Goal: Task Accomplishment & Management: Manage account settings

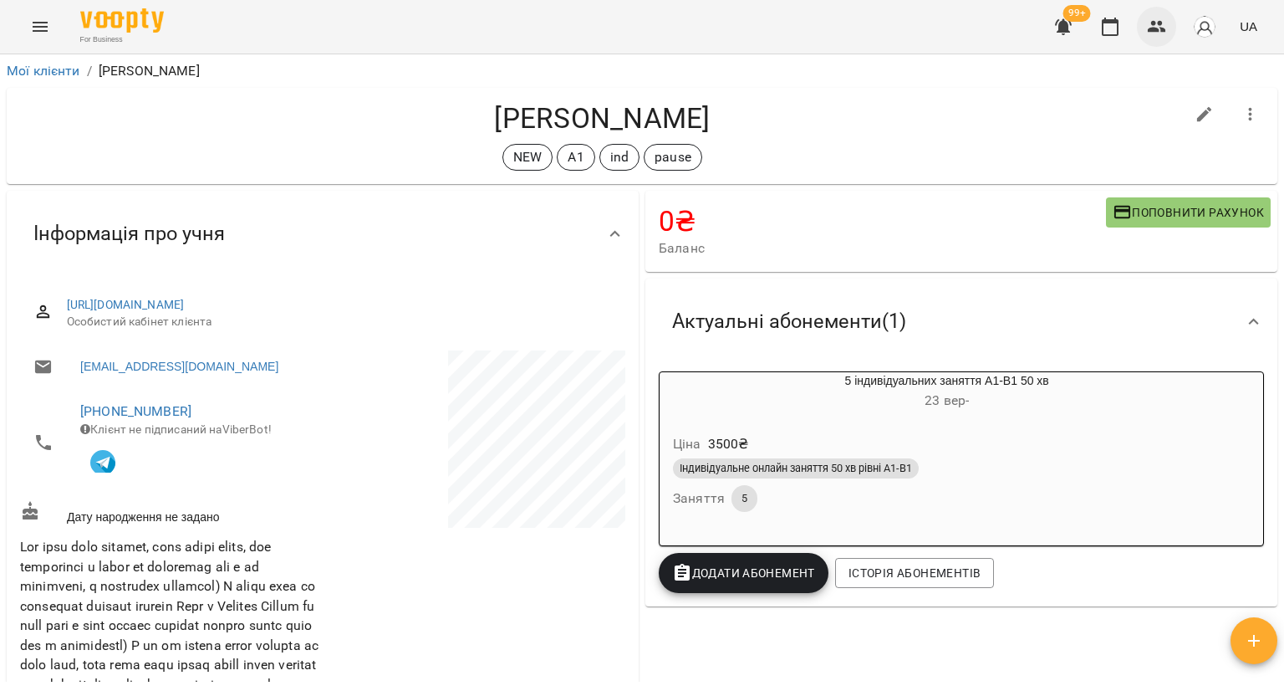
click at [1151, 29] on icon "button" at bounding box center [1157, 27] width 18 height 12
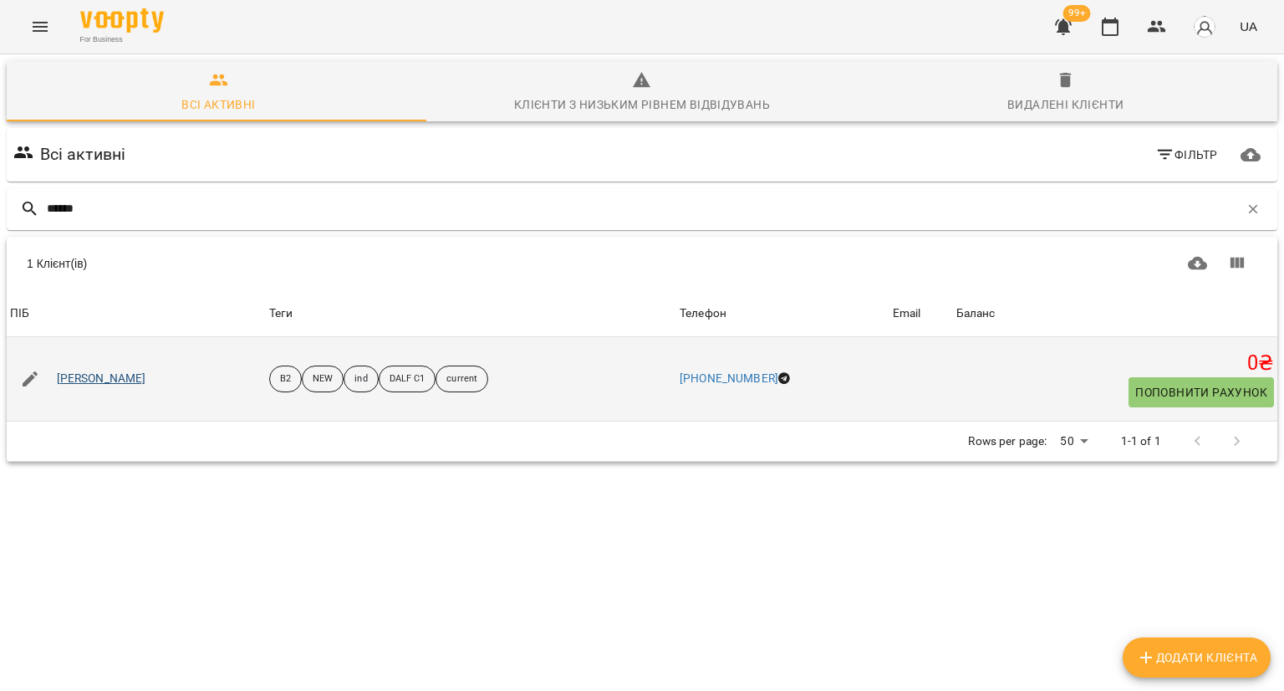
type input "******"
click at [125, 380] on link "[PERSON_NAME]" at bounding box center [101, 378] width 89 height 17
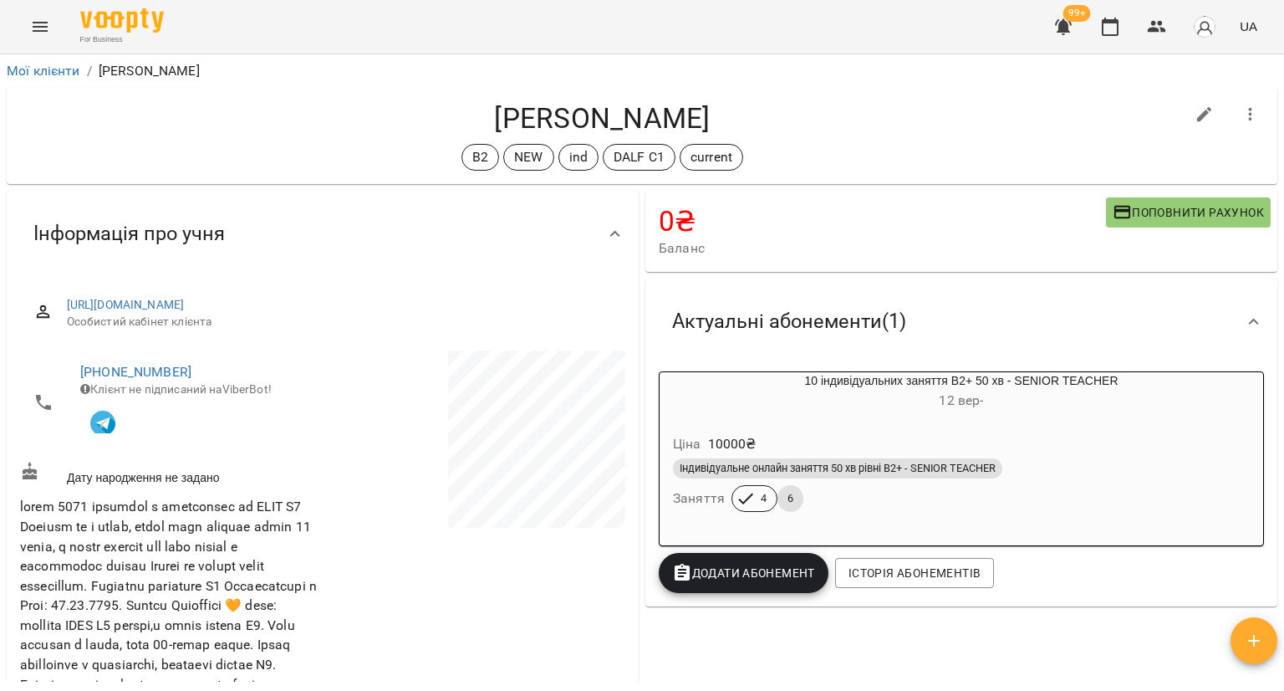
click at [907, 462] on div "Індивідуальне онлайн заняття 50 хв рівні В2+ - SENIOR TEACHER" at bounding box center [837, 468] width 329 height 20
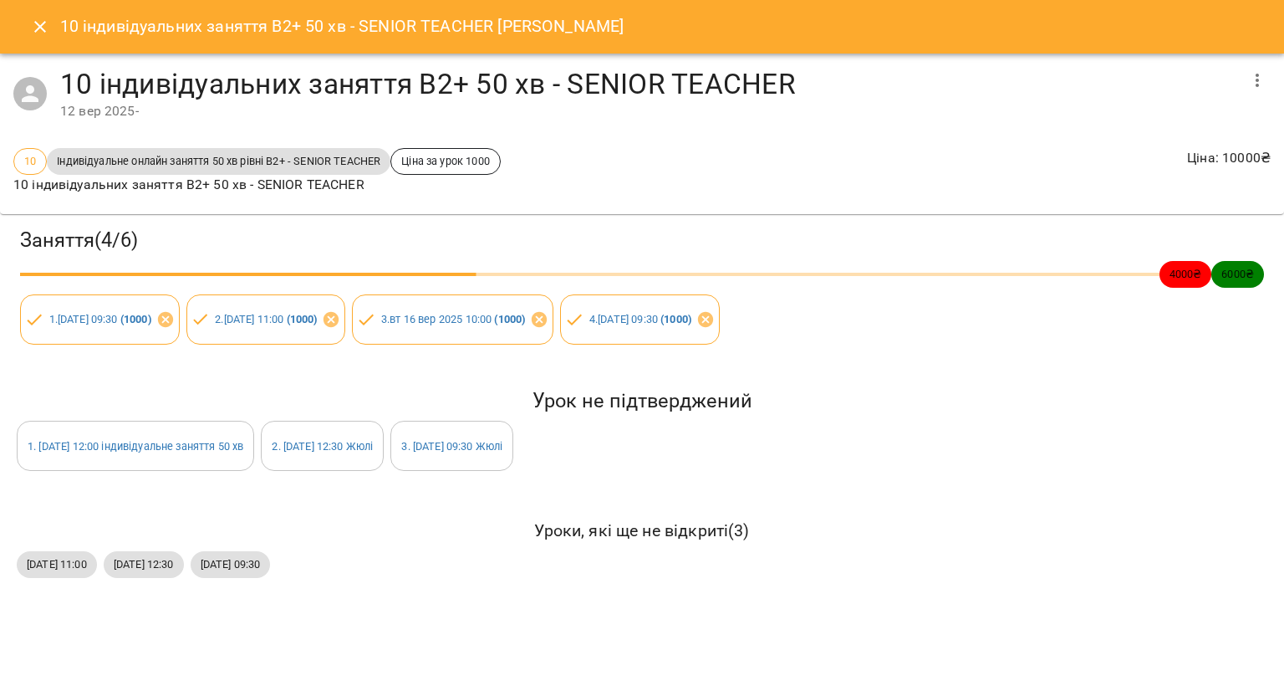
click at [28, 29] on button "Close" at bounding box center [40, 27] width 40 height 40
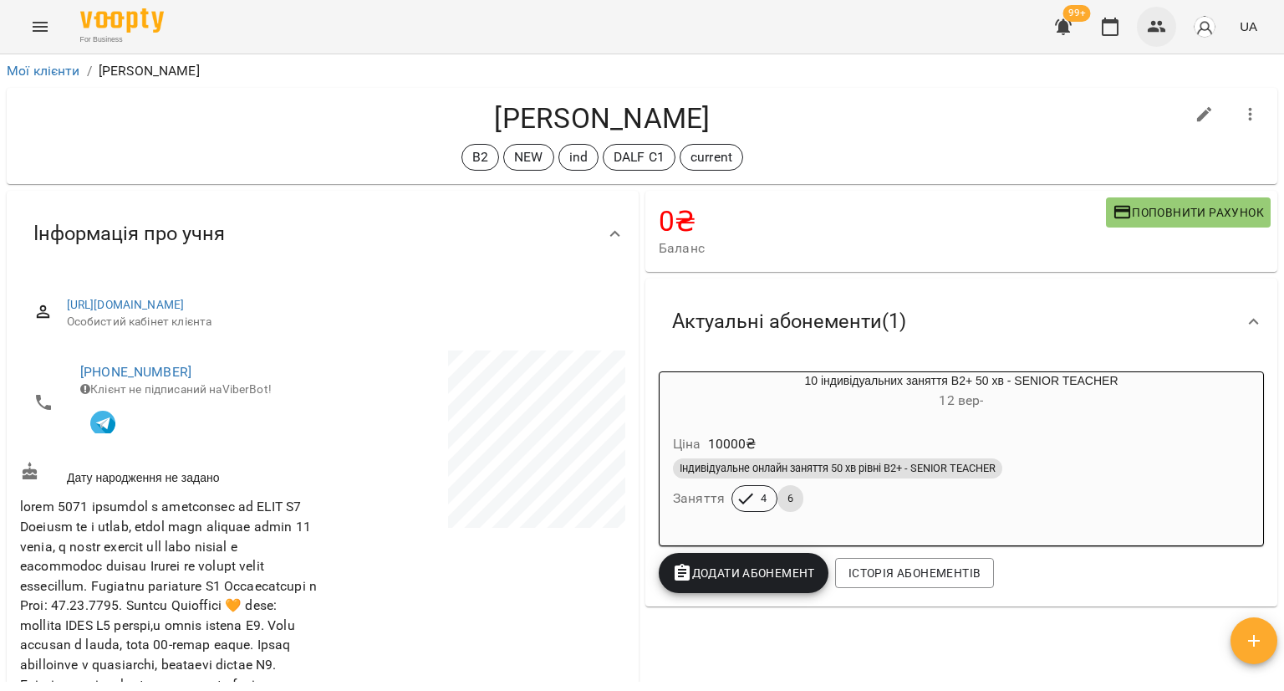
click at [1155, 16] on button "button" at bounding box center [1157, 27] width 40 height 40
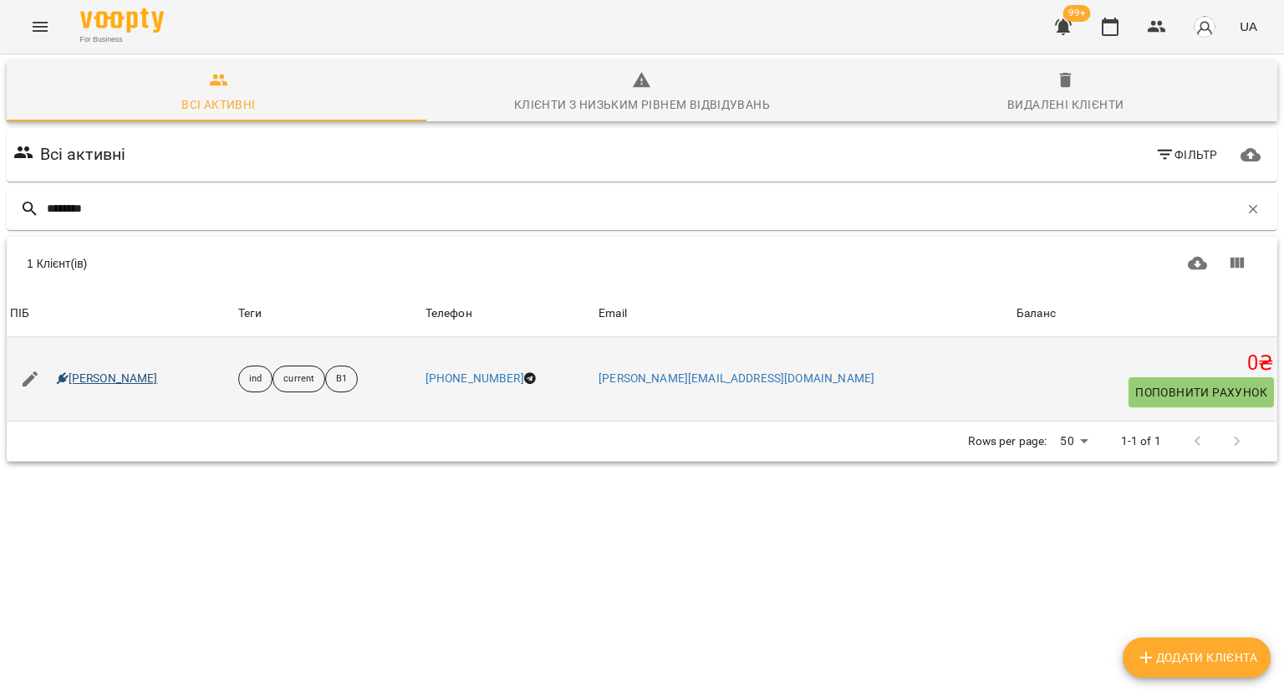
type input "********"
click at [158, 378] on link "[PERSON_NAME]" at bounding box center [107, 378] width 101 height 17
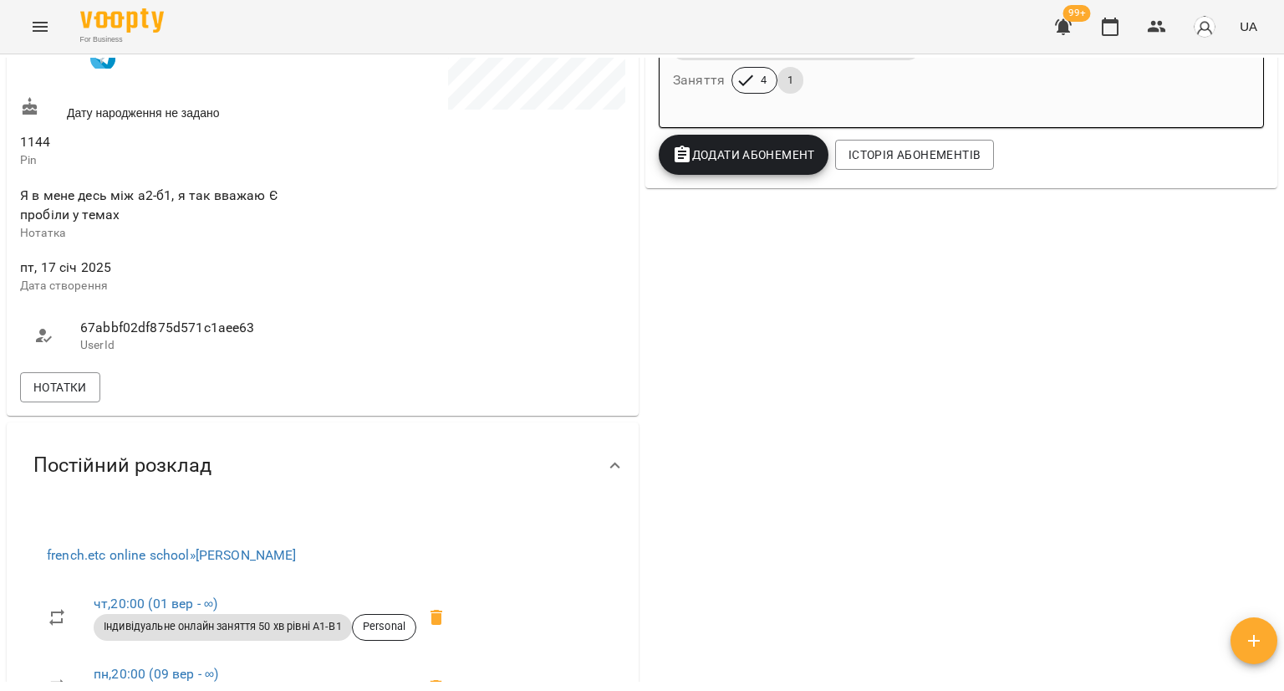
scroll to position [752, 0]
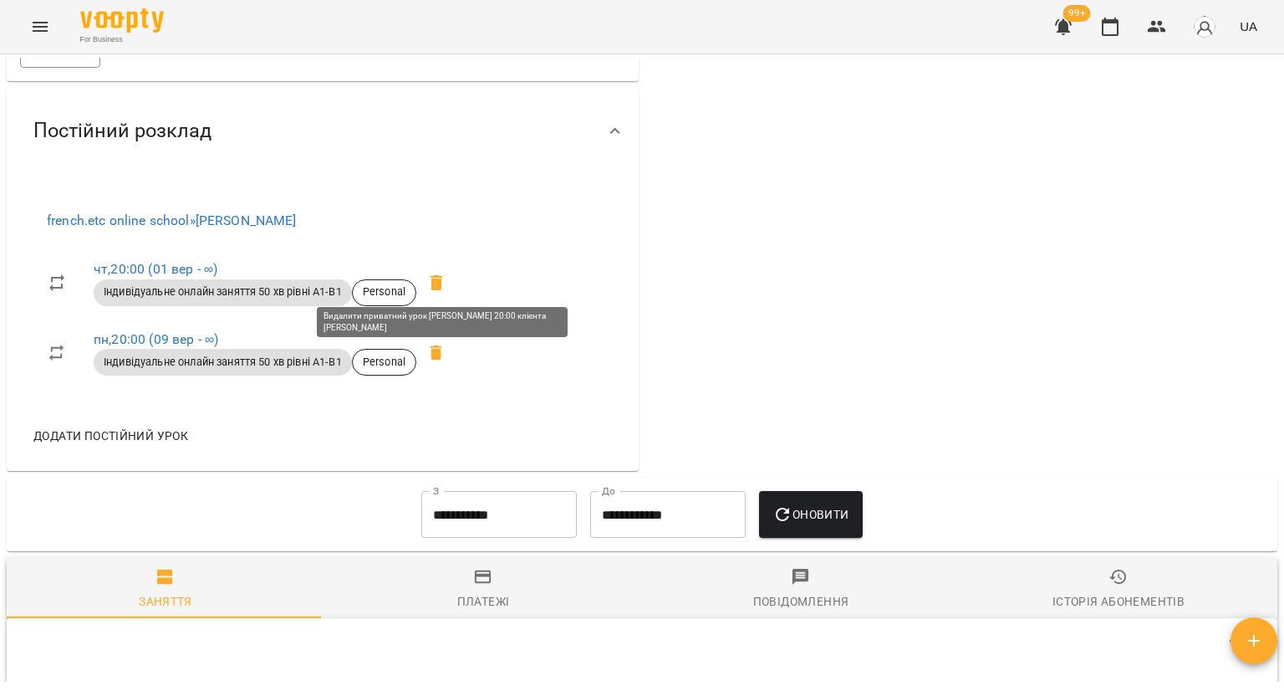
click at [438, 277] on icon at bounding box center [437, 282] width 12 height 15
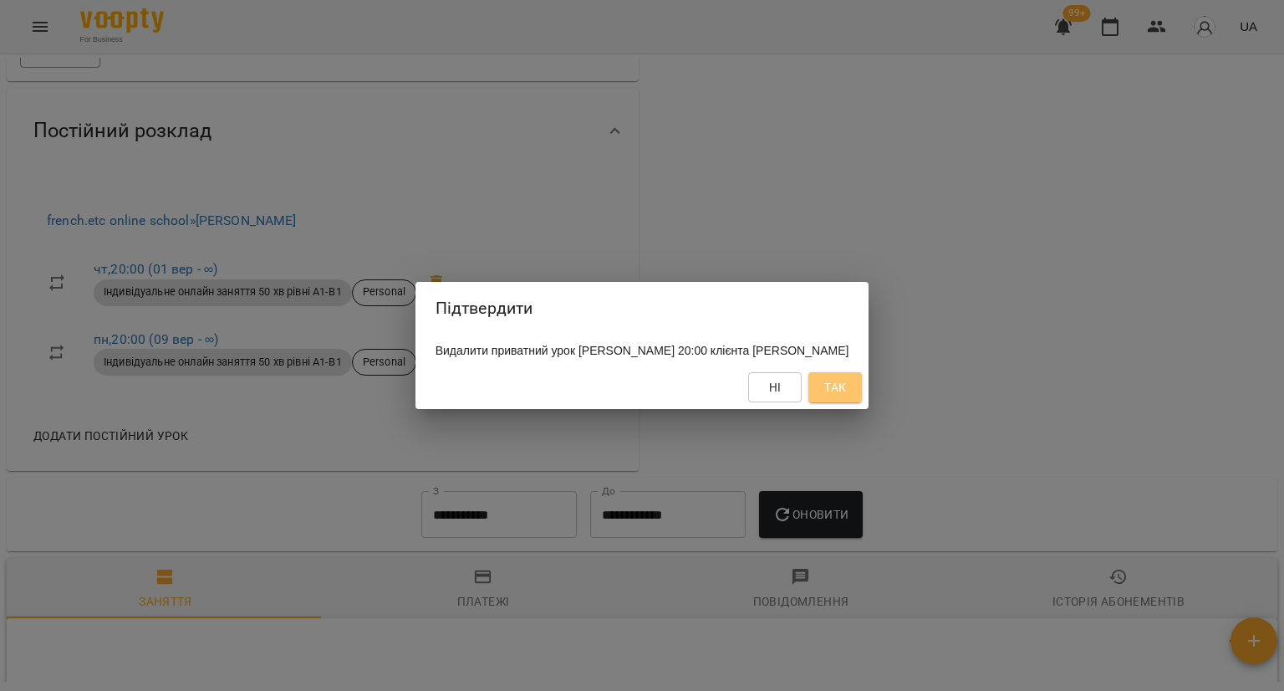
click at [846, 385] on span "Так" at bounding box center [835, 387] width 22 height 20
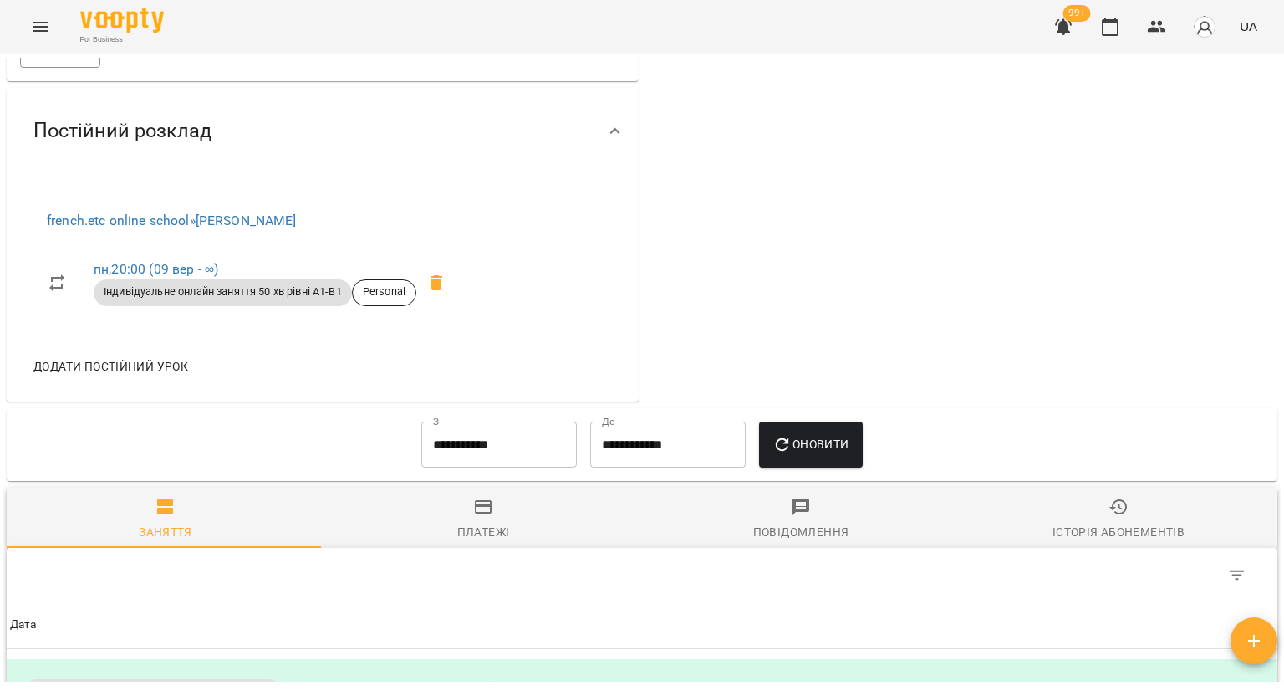
click at [452, 278] on span at bounding box center [436, 283] width 40 height 40
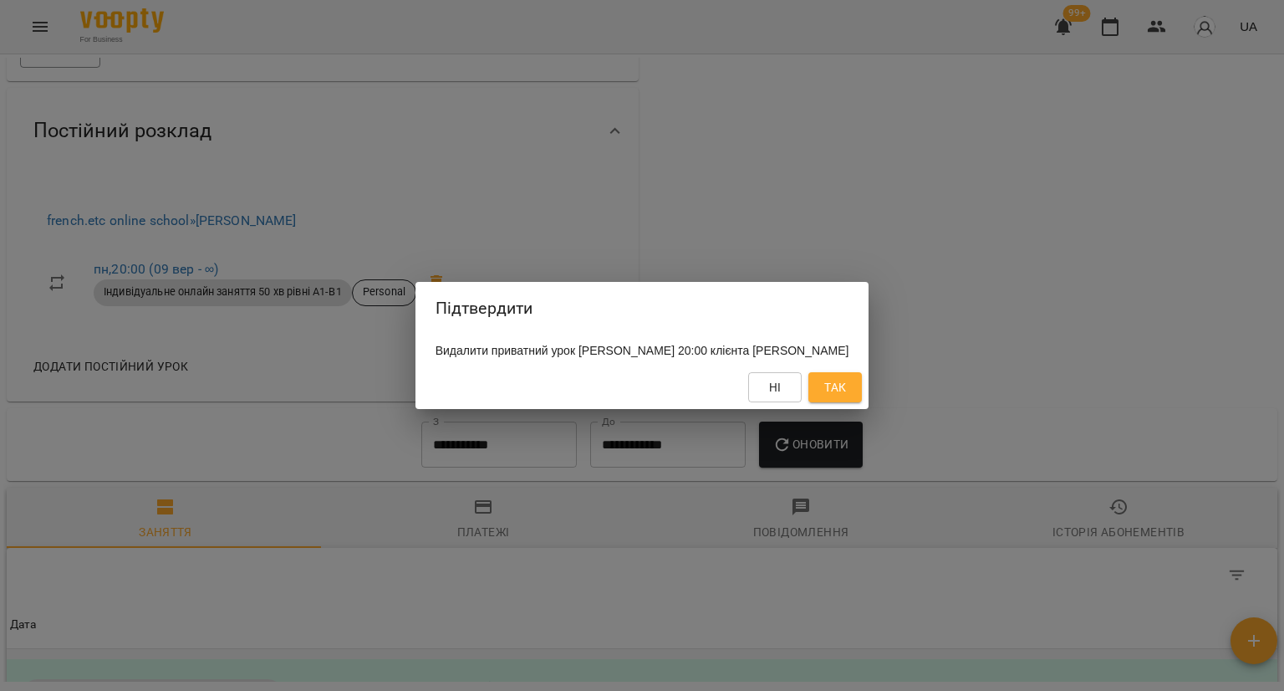
click at [843, 379] on button "Так" at bounding box center [835, 387] width 54 height 30
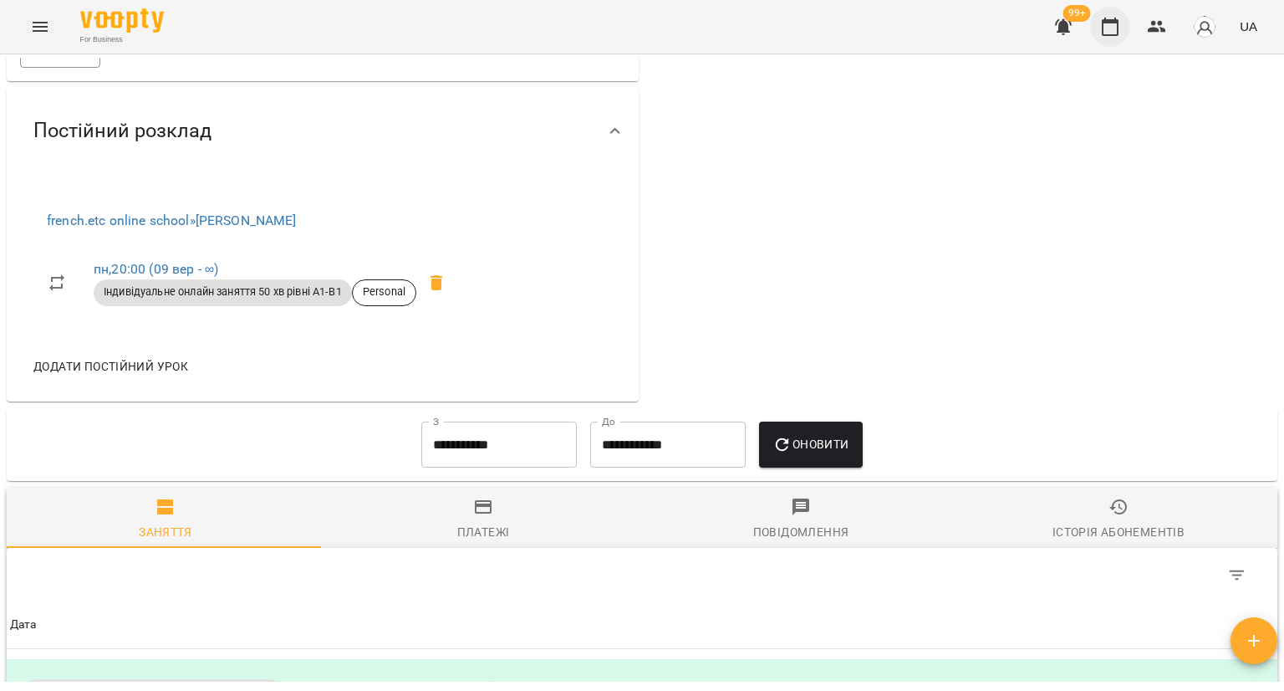
click at [1113, 26] on icon "button" at bounding box center [1110, 27] width 20 height 20
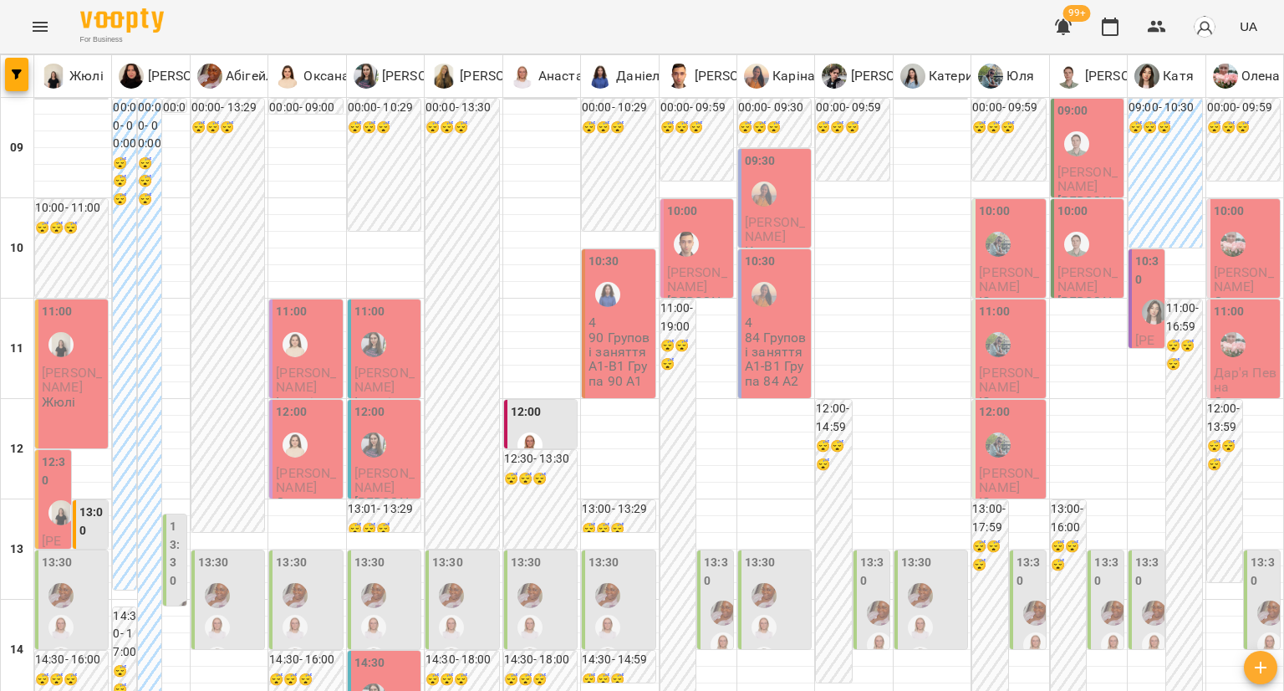
scroll to position [752, 0]
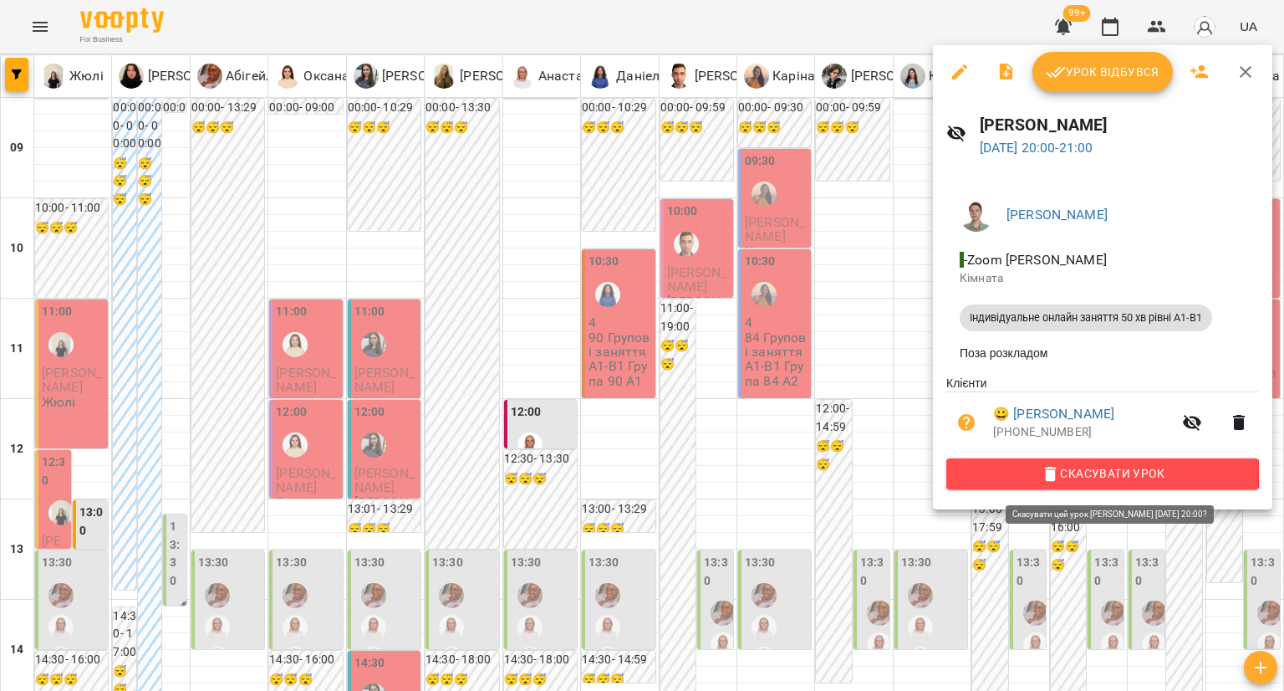
click at [1094, 476] on span "Скасувати Урок" at bounding box center [1103, 473] width 286 height 20
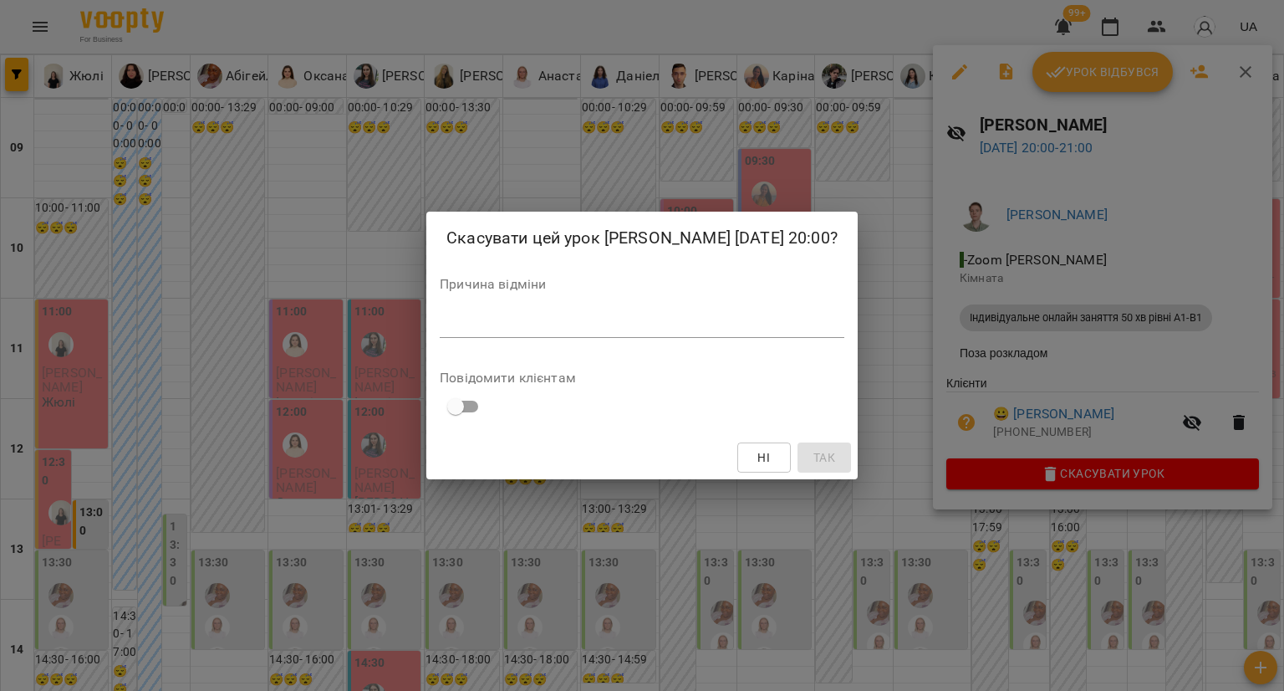
click at [787, 322] on textarea at bounding box center [642, 324] width 405 height 16
click at [813, 456] on span "Так" at bounding box center [824, 457] width 22 height 20
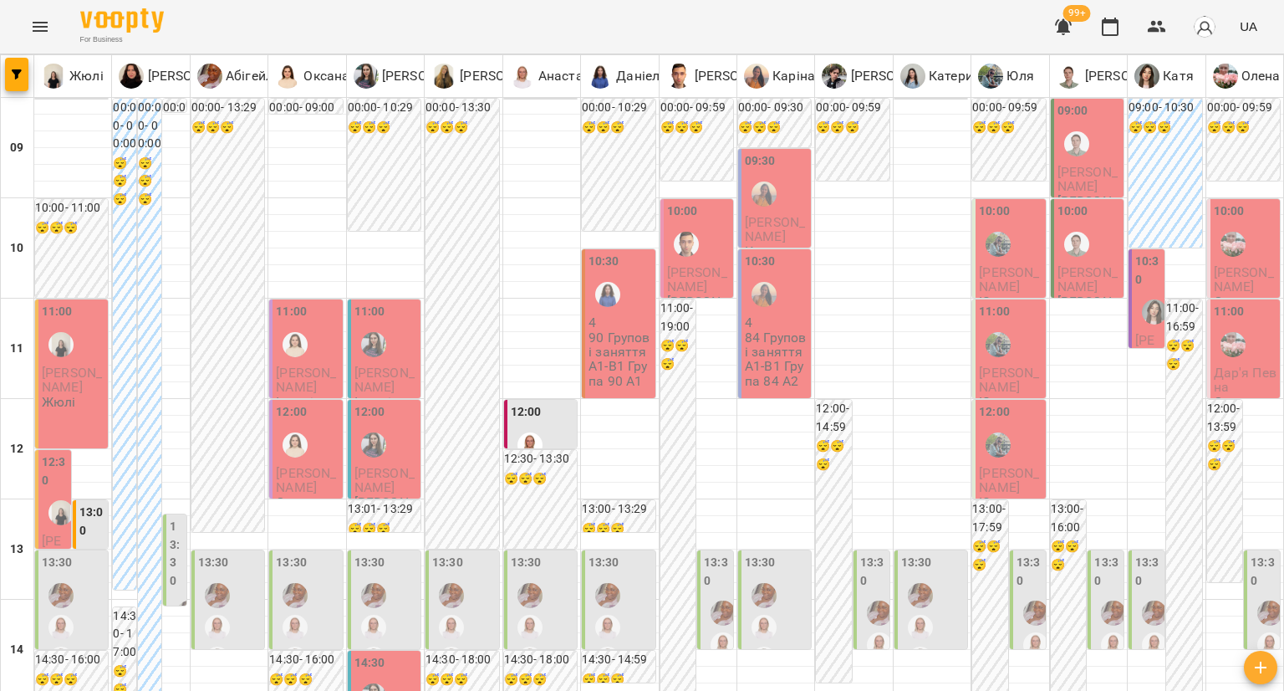
scroll to position [923, 0]
type input "**********"
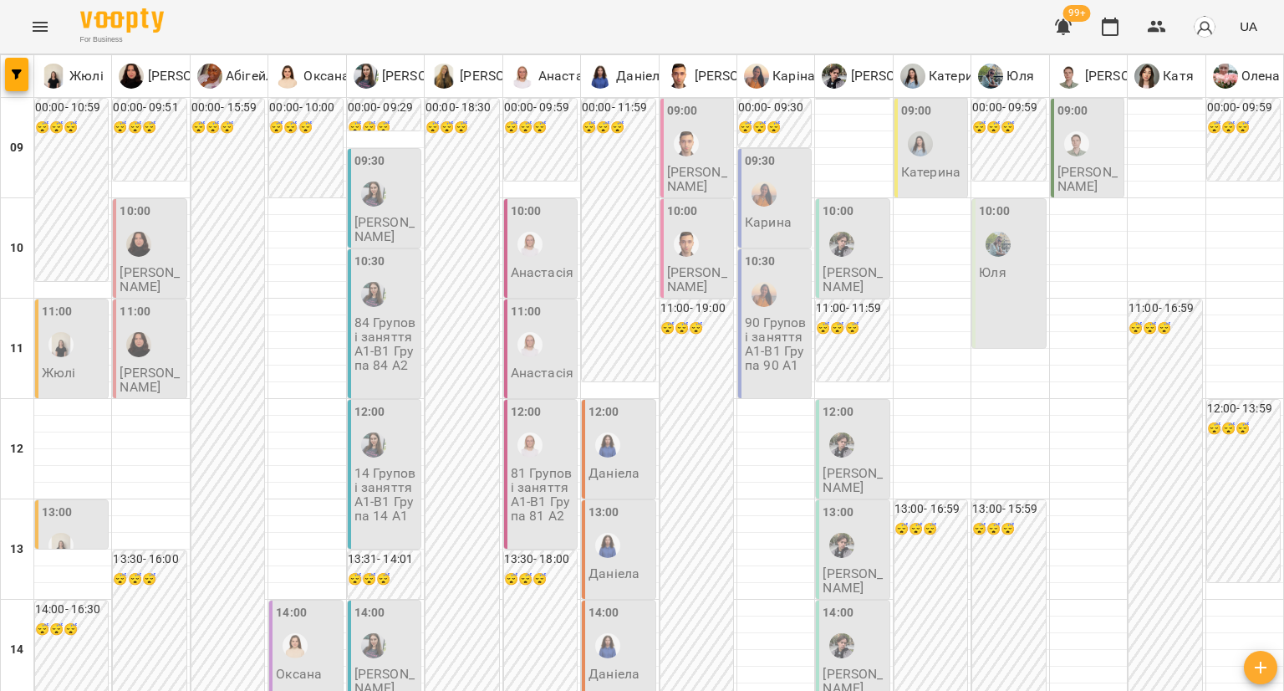
scroll to position [836, 0]
type input "**********"
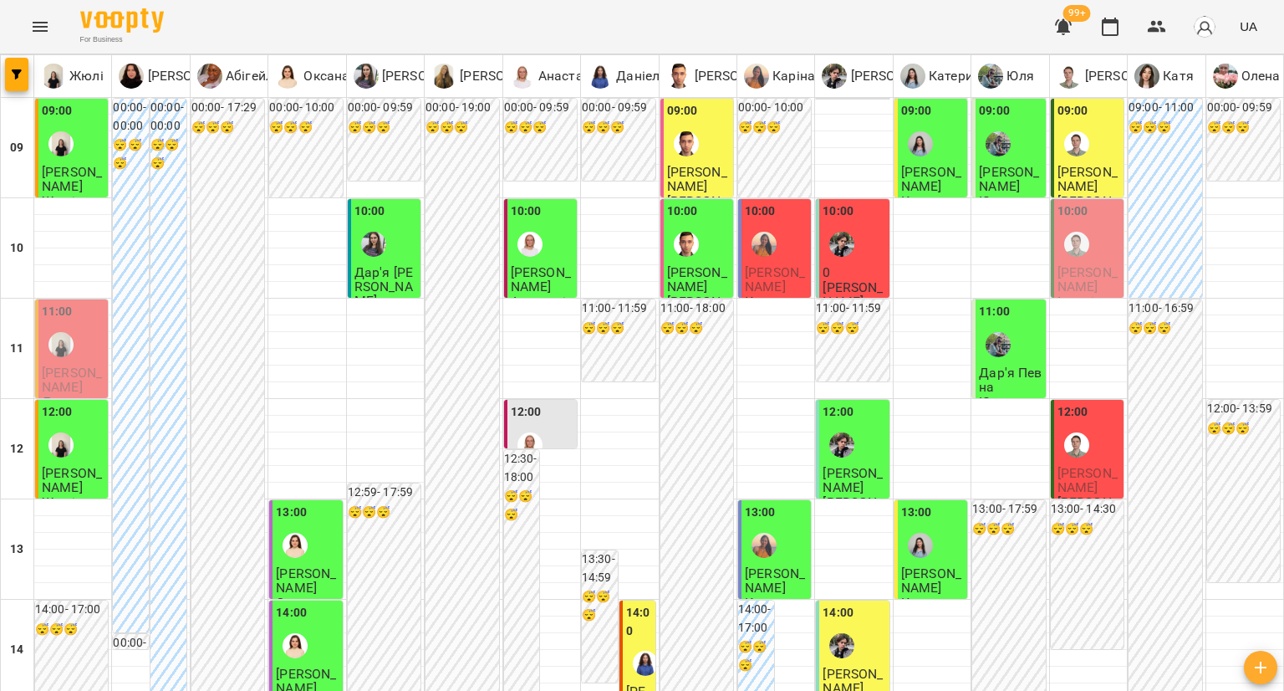
scroll to position [752, 0]
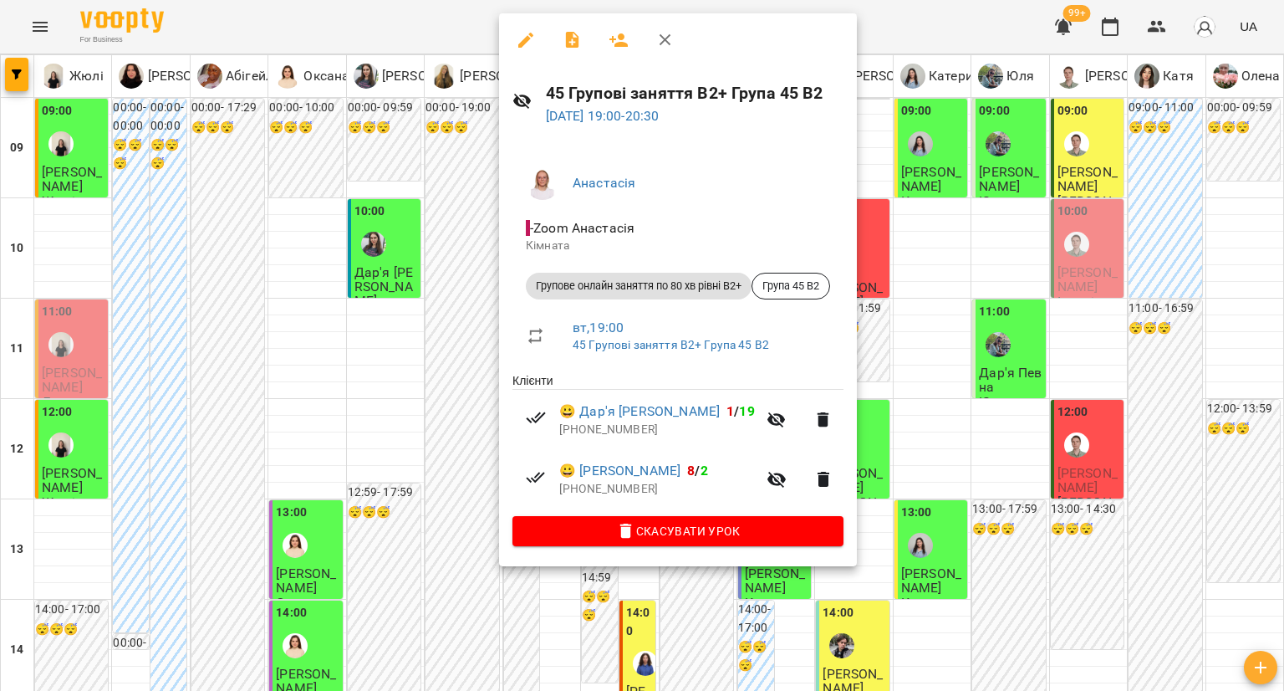
click at [466, 276] on div at bounding box center [642, 345] width 1284 height 691
